Goal: Find specific page/section: Find specific page/section

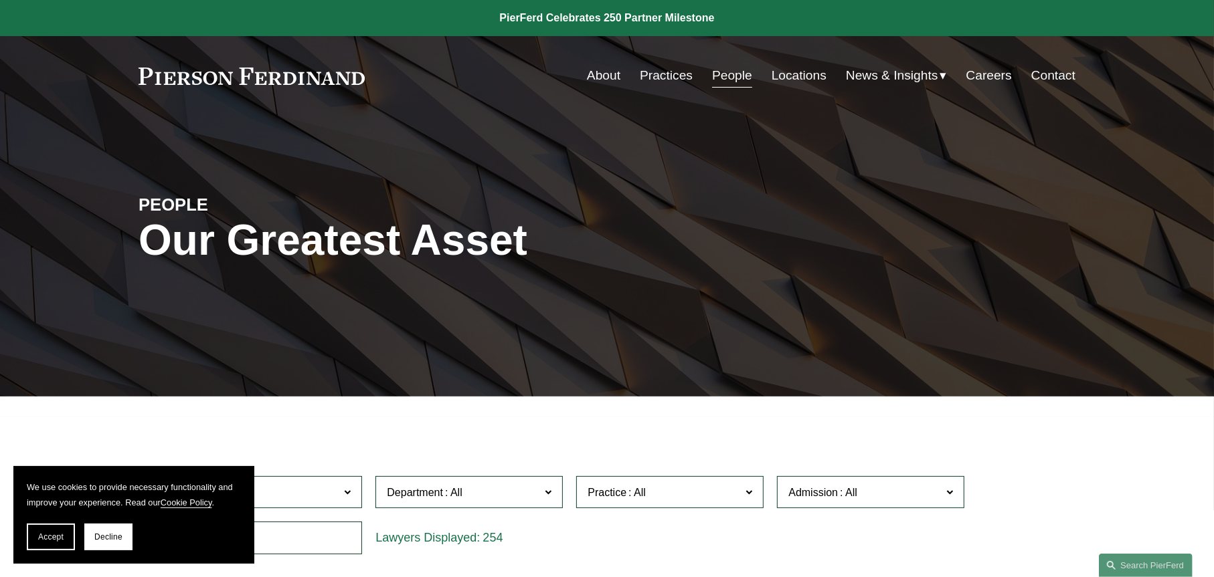
scroll to position [401, 0]
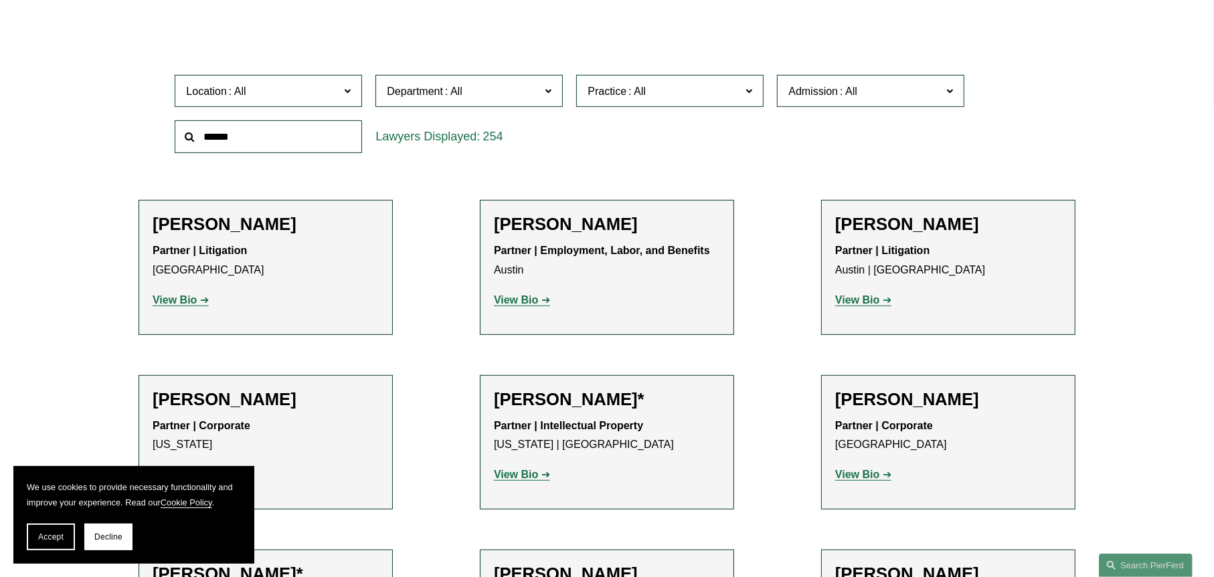
click at [689, 85] on span "Practice" at bounding box center [664, 91] width 153 height 18
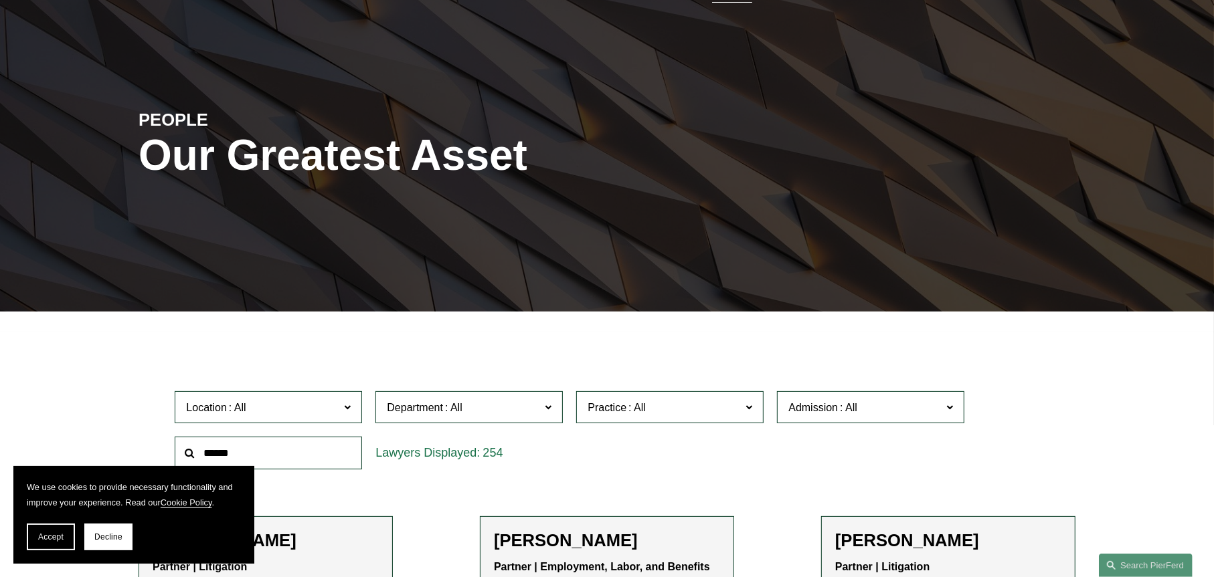
scroll to position [67, 0]
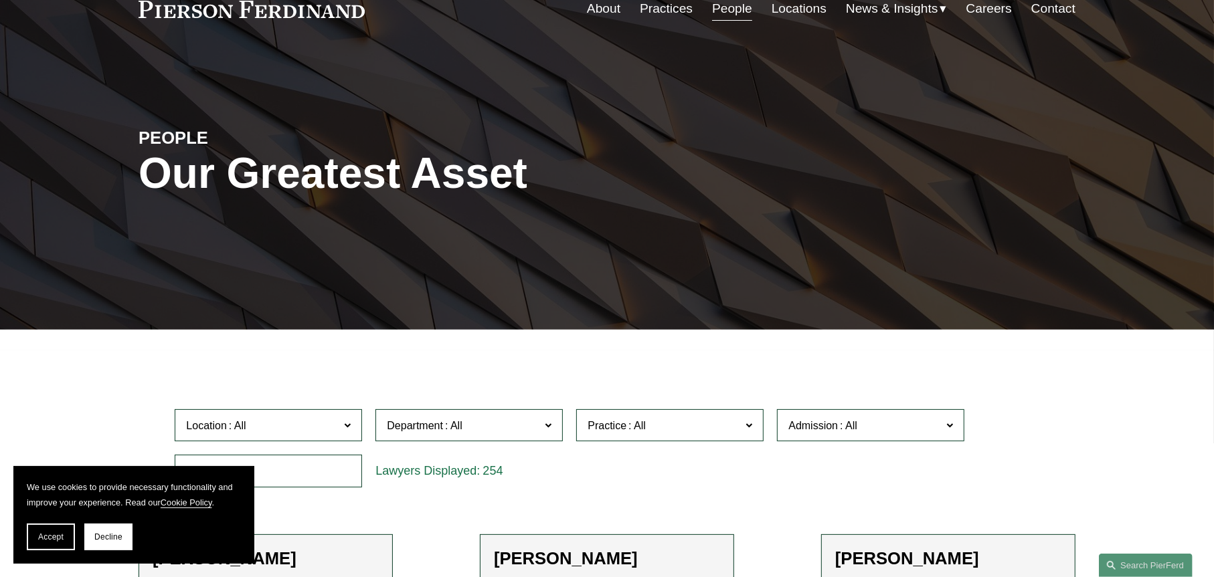
click at [498, 425] on span "Department" at bounding box center [463, 426] width 153 height 18
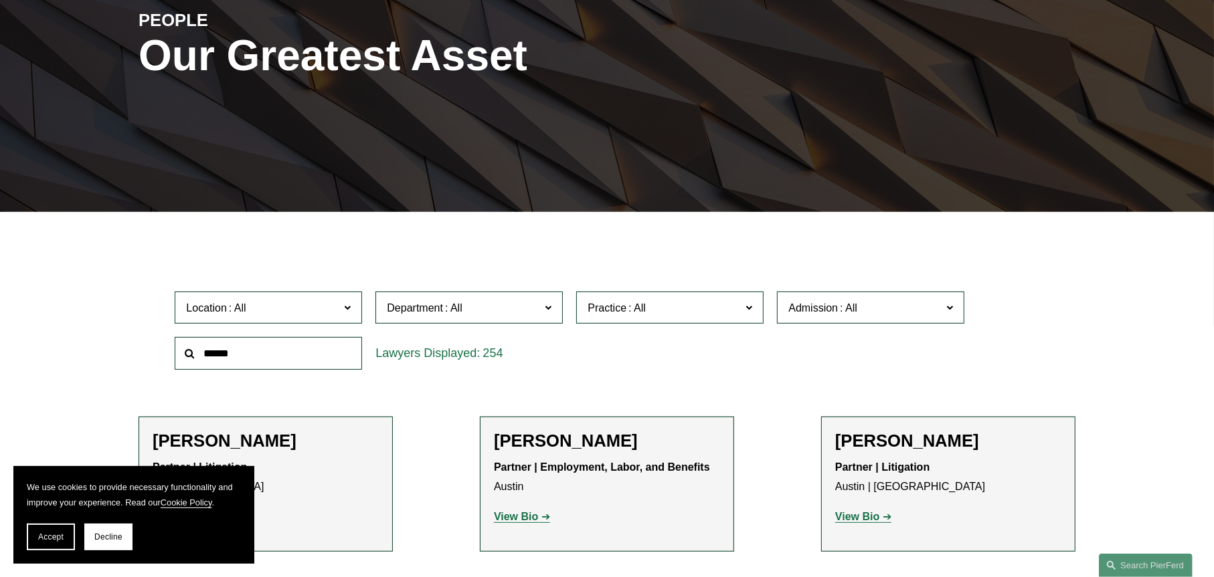
scroll to position [201, 0]
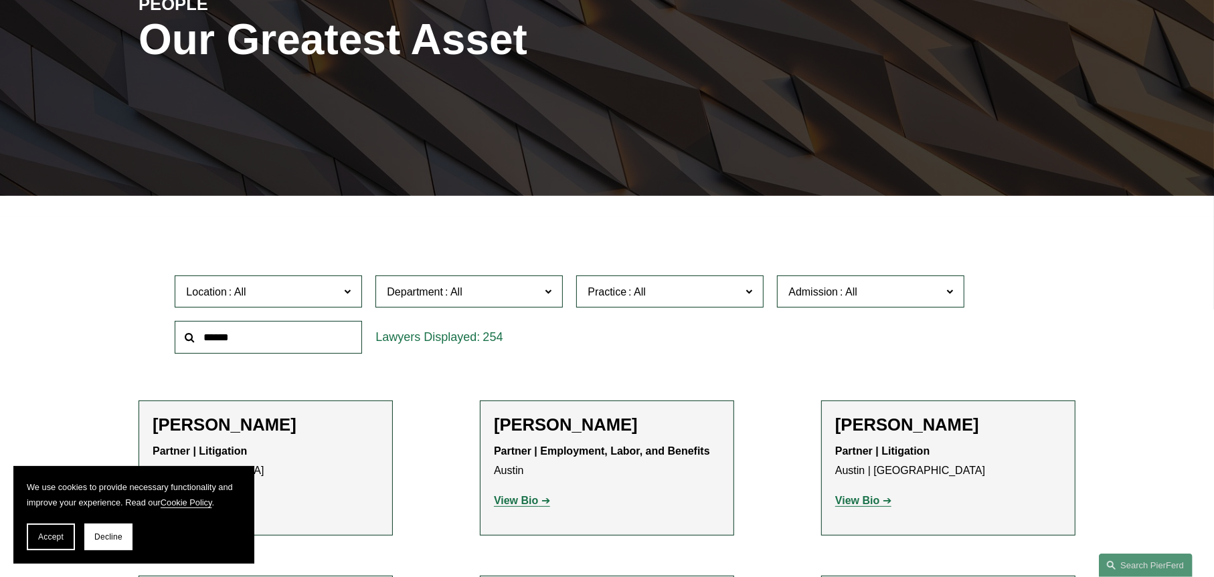
click at [0, 0] on link "Litigation" at bounding box center [0, 0] width 0 height 0
click at [293, 341] on input "text" at bounding box center [268, 337] width 187 height 33
type input "**********"
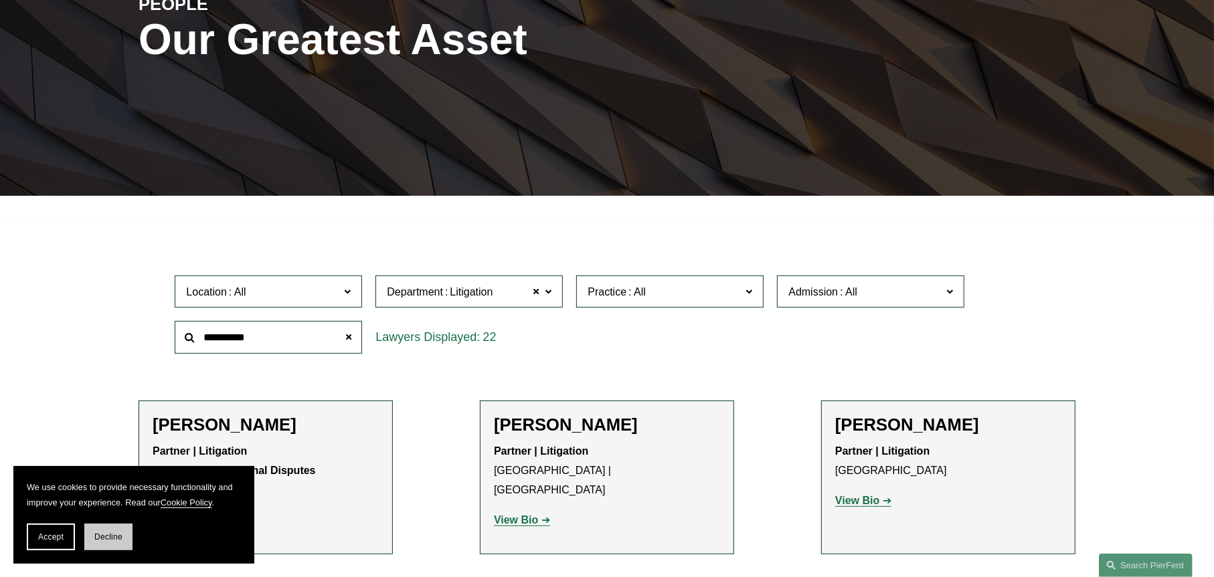
click at [105, 538] on span "Decline" at bounding box center [108, 537] width 28 height 9
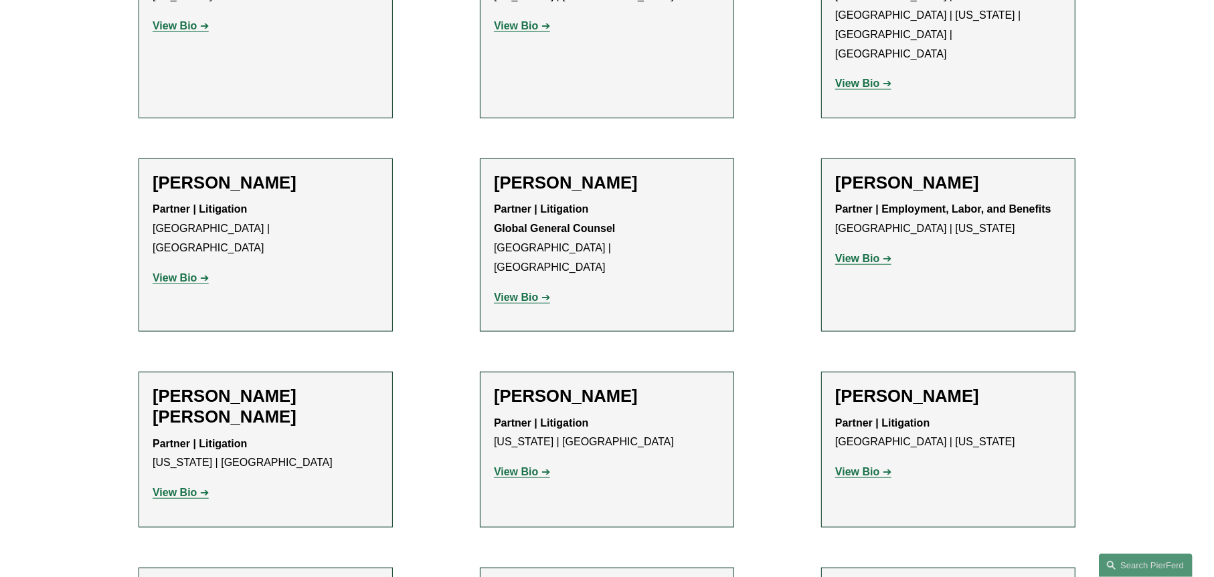
scroll to position [803, 0]
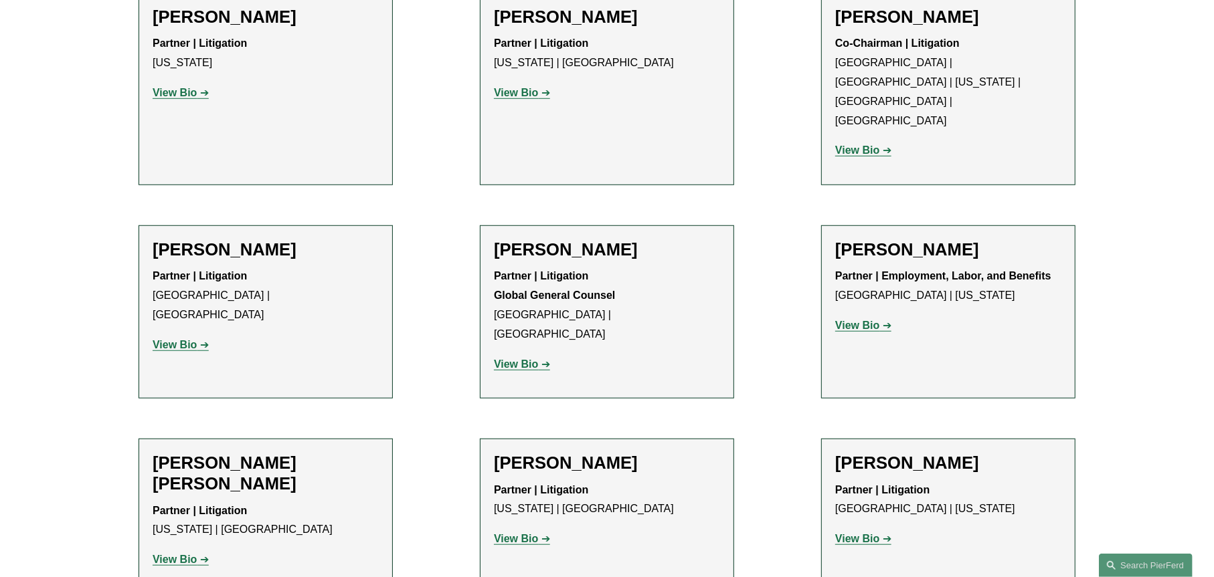
drag, startPoint x: 437, startPoint y: 448, endPoint x: 418, endPoint y: 169, distance: 279.7
click at [418, 169] on ul "Filter Location All [GEOGRAPHIC_DATA] [GEOGRAPHIC_DATA] [GEOGRAPHIC_DATA] [GEOG…" at bounding box center [607, 509] width 1010 height 1765
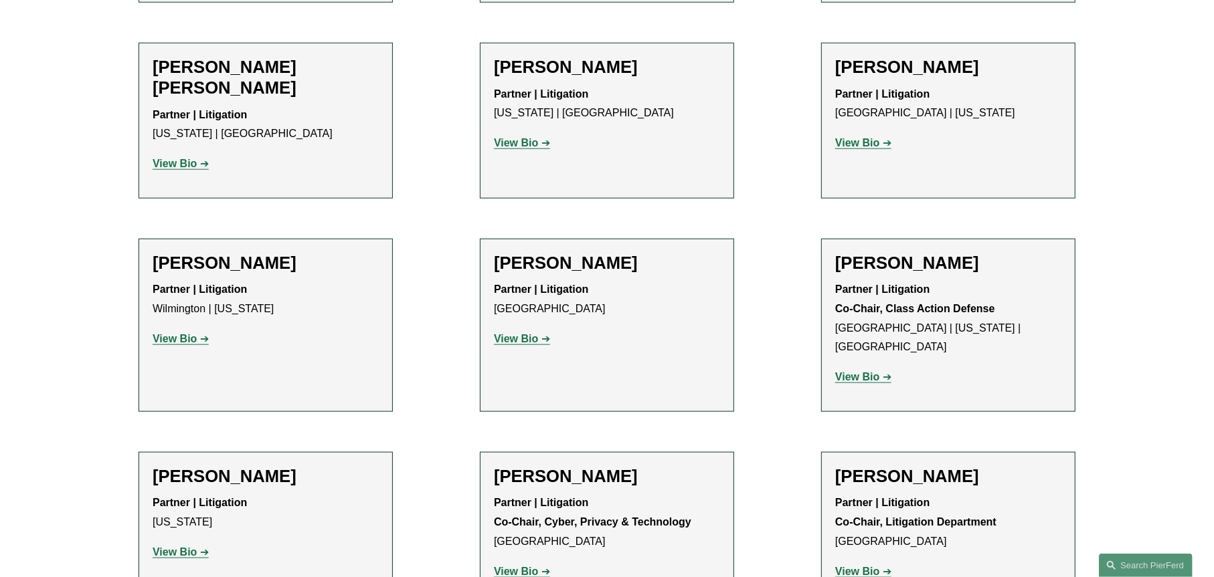
scroll to position [1405, 0]
